Goal: Task Accomplishment & Management: Complete application form

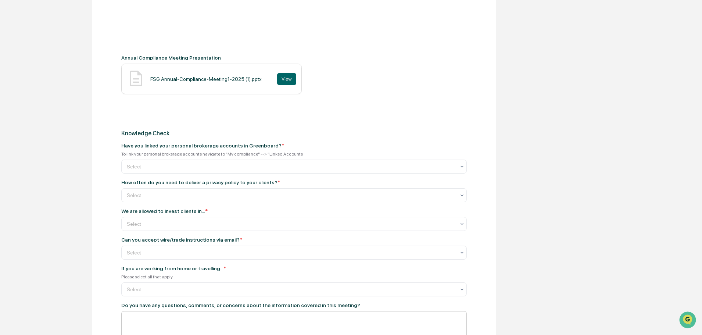
scroll to position [350, 0]
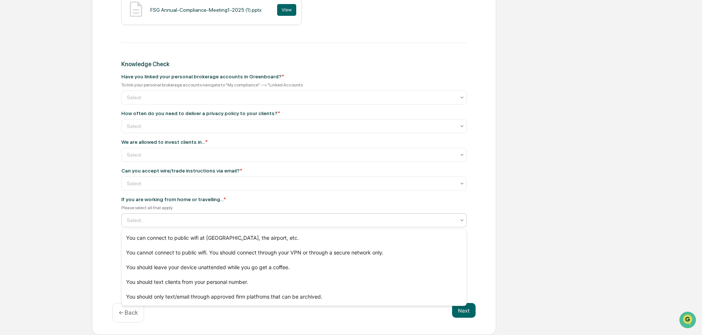
click at [357, 220] on div at bounding box center [291, 219] width 328 height 7
drag, startPoint x: 264, startPoint y: 178, endPoint x: 267, endPoint y: 176, distance: 3.8
click at [265, 178] on div "Select" at bounding box center [291, 183] width 336 height 10
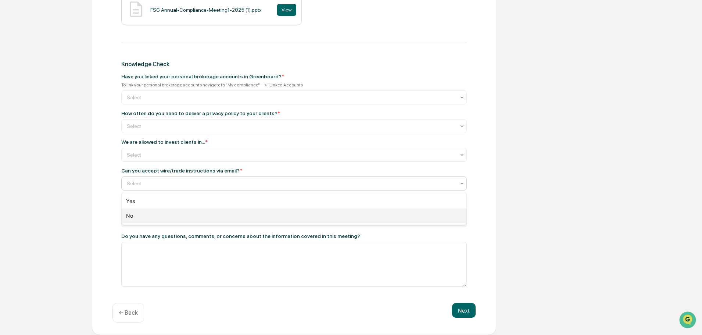
click at [255, 213] on div "No" at bounding box center [294, 215] width 345 height 15
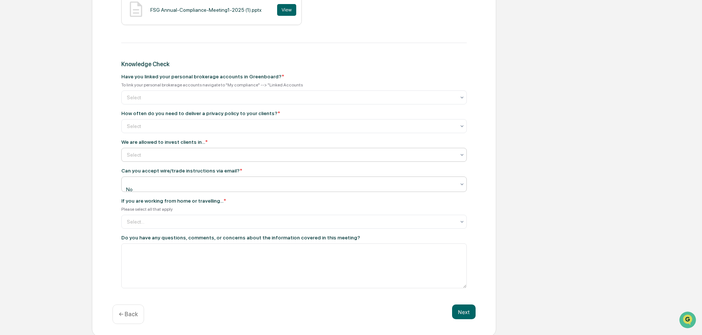
click at [208, 152] on div at bounding box center [291, 154] width 328 height 7
click at [229, 96] on div at bounding box center [291, 97] width 328 height 7
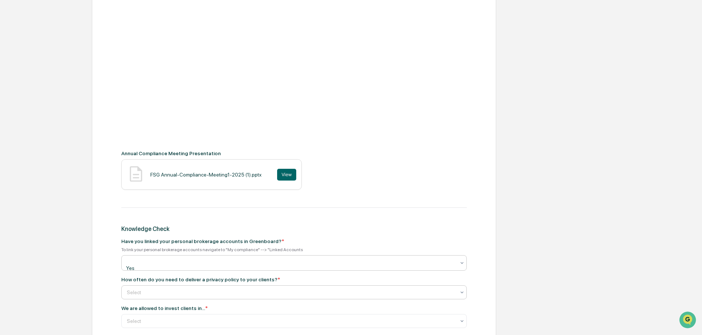
scroll to position [203, 0]
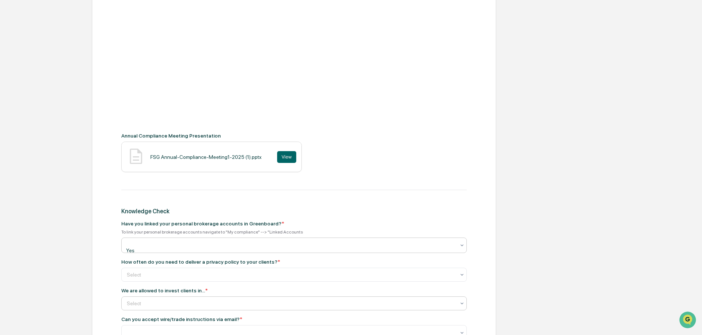
click at [236, 301] on div at bounding box center [291, 302] width 328 height 7
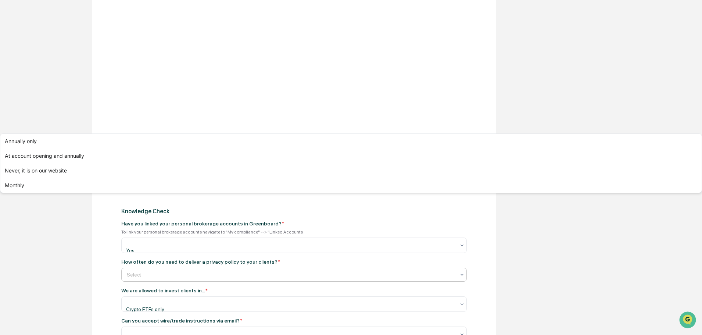
click at [342, 267] on div "Select" at bounding box center [293, 274] width 345 height 14
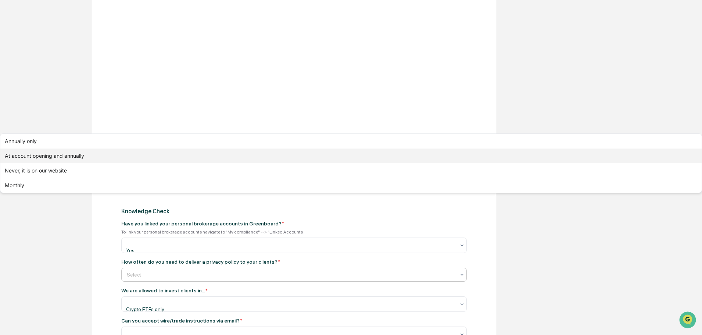
click at [309, 163] on div "At account opening and annually" at bounding box center [350, 155] width 701 height 15
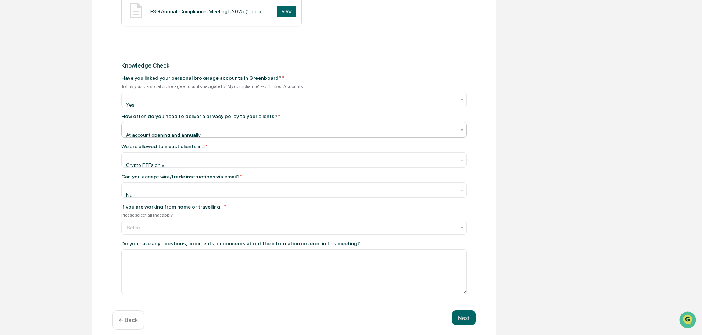
scroll to position [350, 0]
click at [187, 222] on div at bounding box center [291, 225] width 328 height 7
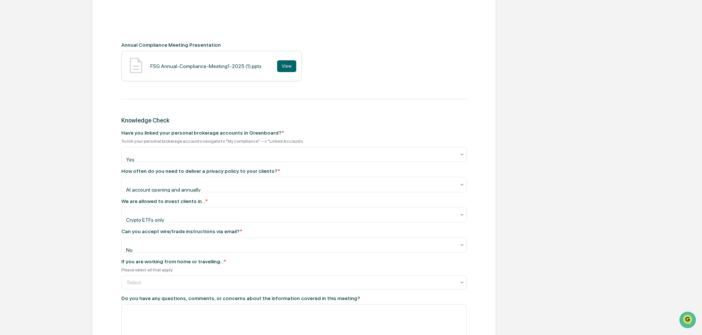
scroll to position [294, 0]
click at [397, 278] on div at bounding box center [291, 281] width 328 height 7
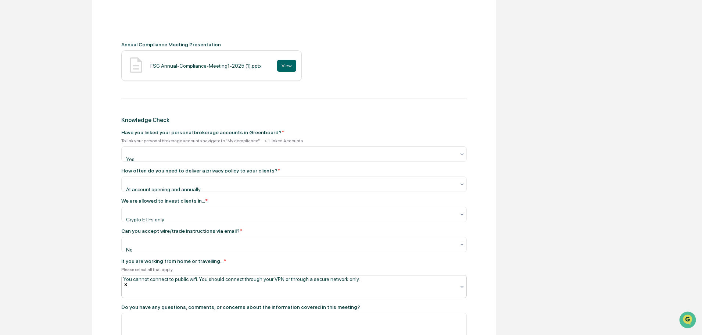
click at [595, 227] on div "Get Started Annual Compliance Meeting Review Review & Certification Annual Comp…" at bounding box center [351, 100] width 694 height 612
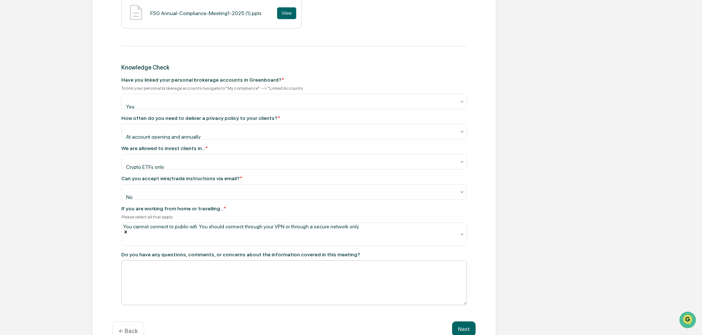
scroll to position [350, 0]
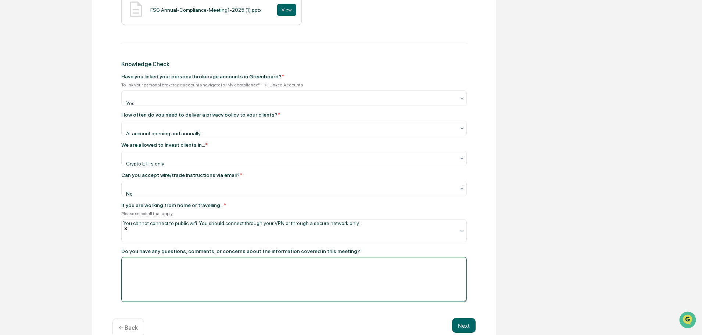
click at [291, 262] on textarea at bounding box center [293, 279] width 345 height 45
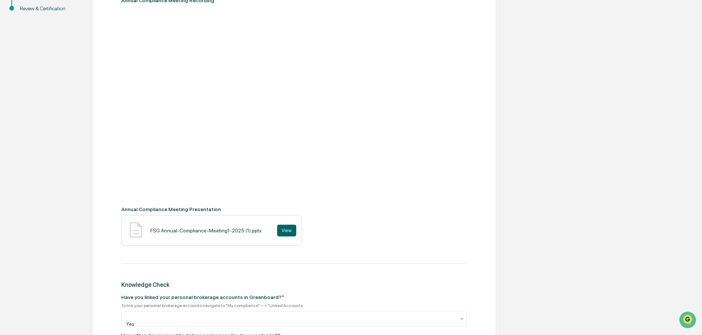
type textarea "****"
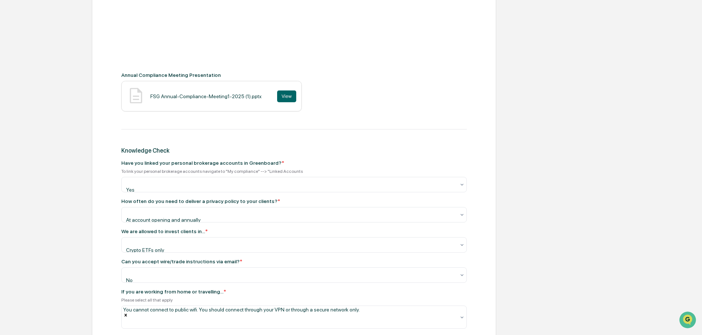
scroll to position [276, 0]
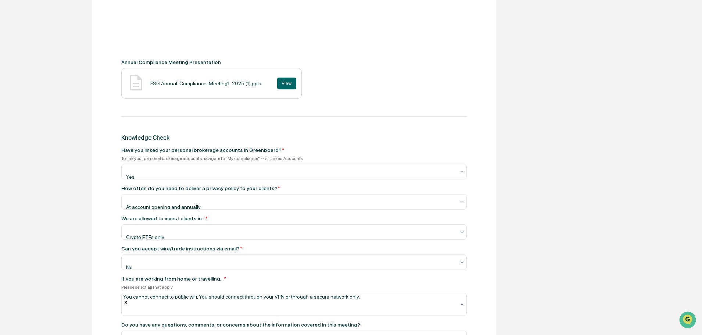
click at [609, 245] on div "Get Started Annual Compliance Meeting Review Review & Certification Annual Comp…" at bounding box center [351, 117] width 694 height 612
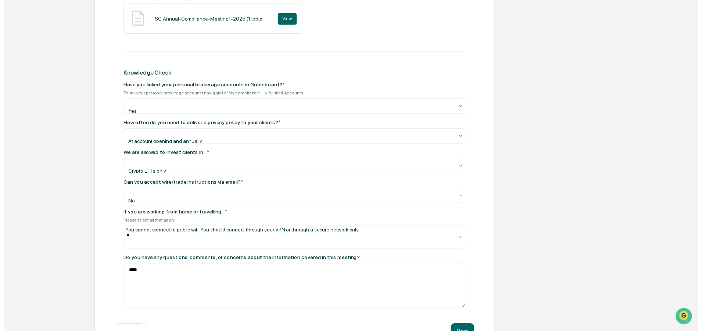
scroll to position [350, 0]
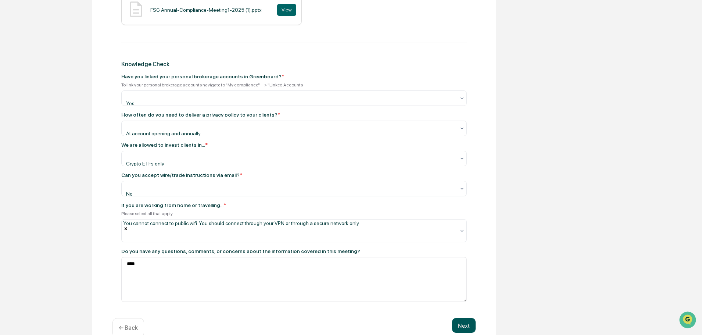
click at [465, 318] on button "Next" at bounding box center [464, 325] width 24 height 15
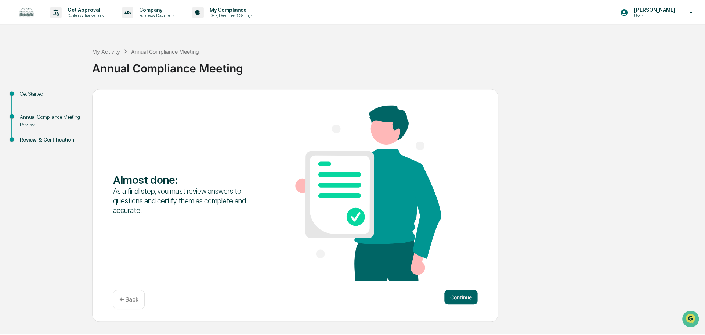
scroll to position [0, 0]
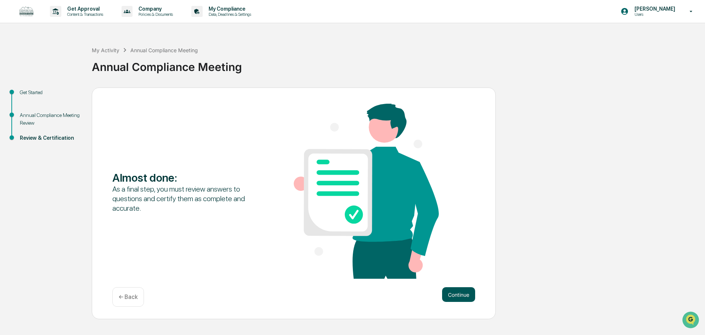
click at [452, 294] on button "Continue" at bounding box center [458, 294] width 33 height 15
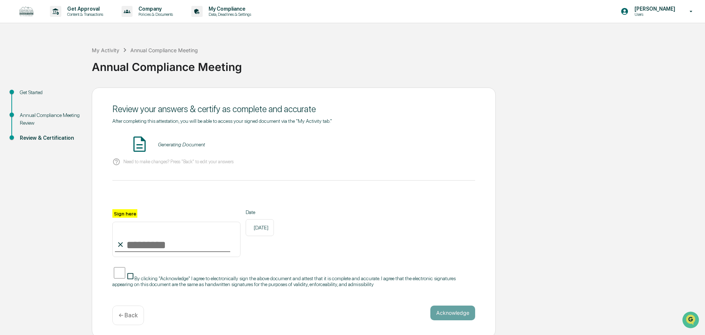
click at [172, 252] on input "Sign here" at bounding box center [176, 238] width 128 height 35
type input "**********"
click at [287, 275] on span "By clicking "Acknowledge" I agree to electronically sign the above document and…" at bounding box center [283, 281] width 343 height 12
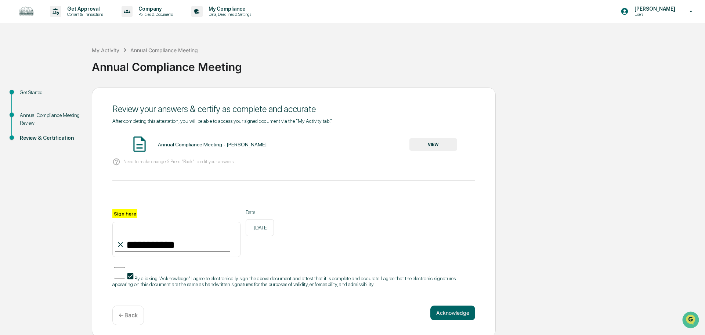
click at [420, 144] on button "VIEW" at bounding box center [434, 144] width 48 height 12
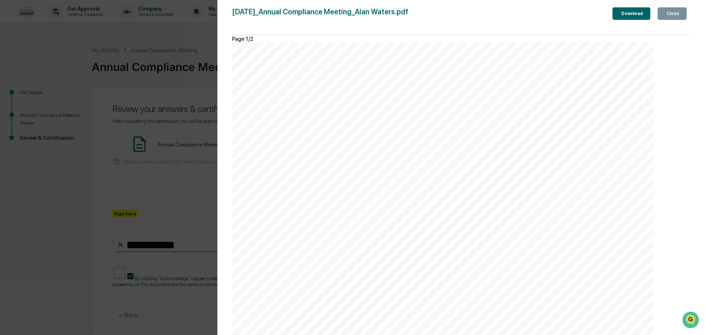
scroll to position [715, 0]
click at [176, 216] on div "Version History [DATE] 03:43 PM [PERSON_NAME] [DATE]_Annual Compliance Meeting_…" at bounding box center [352, 167] width 705 height 335
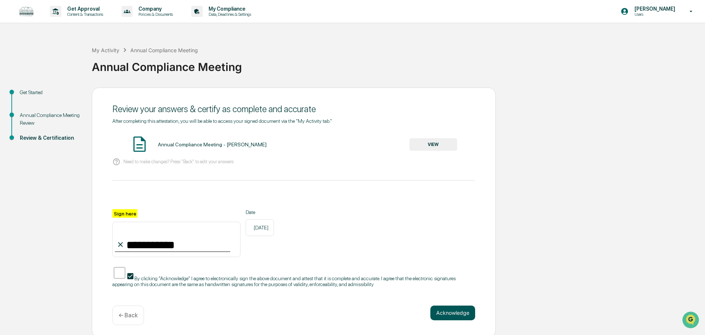
click at [458, 309] on button "Acknowledge" at bounding box center [452, 312] width 45 height 15
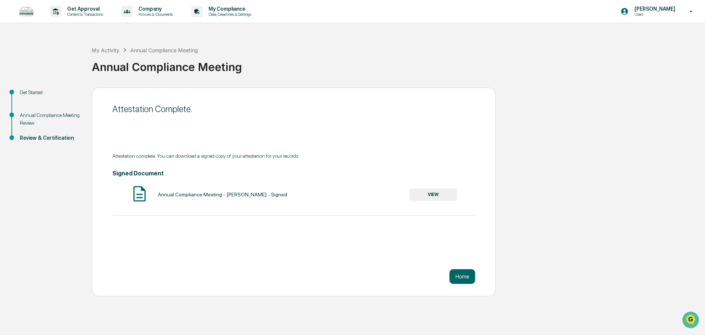
click at [433, 199] on button "VIEW" at bounding box center [434, 194] width 48 height 12
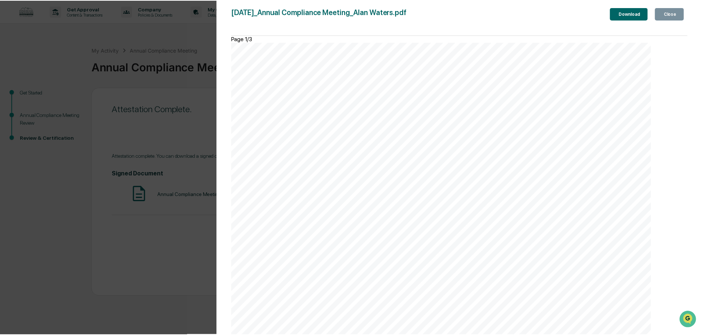
scroll to position [1505, 0]
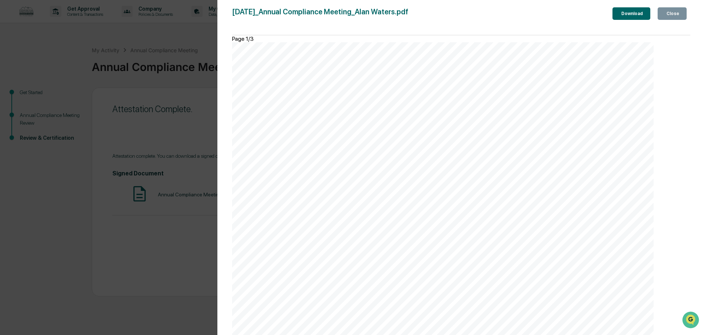
click at [662, 9] on button "Close" at bounding box center [672, 13] width 29 height 12
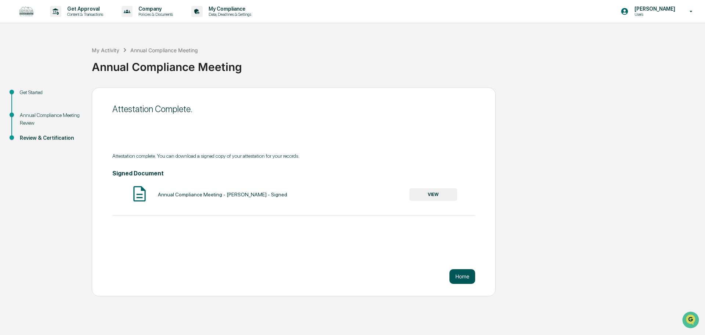
click at [458, 277] on button "Home" at bounding box center [463, 276] width 26 height 15
